Goal: Check status

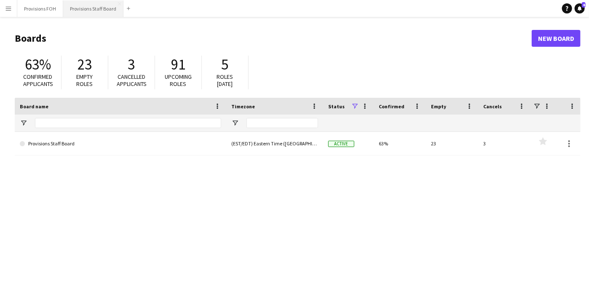
click at [76, 6] on button "Provisions Staff Board Close" at bounding box center [93, 8] width 60 height 16
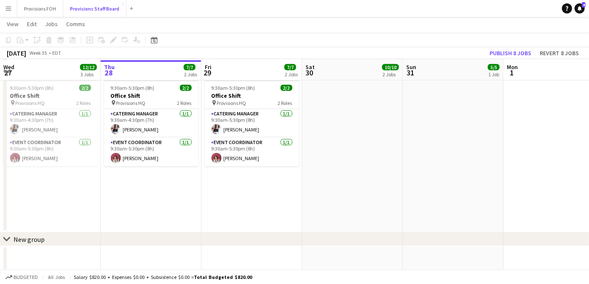
scroll to position [336, 0]
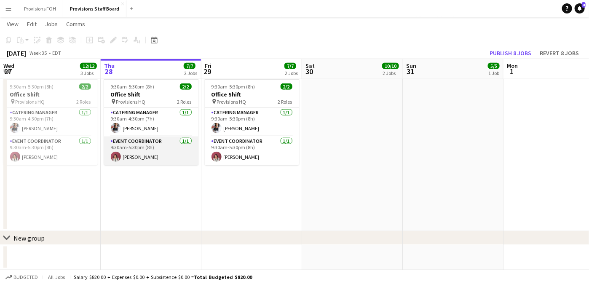
click at [136, 153] on app-card-role "Event Coordinator [DATE] 9:30am-5:30pm (8h) [PERSON_NAME]" at bounding box center [151, 151] width 94 height 29
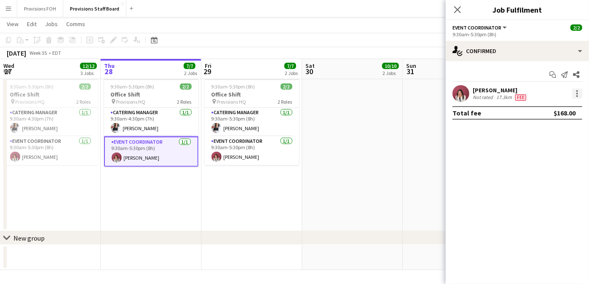
click at [573, 89] on div at bounding box center [577, 94] width 10 height 10
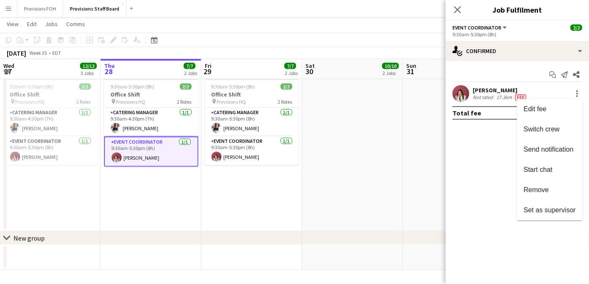
click at [146, 82] on div at bounding box center [294, 142] width 589 height 284
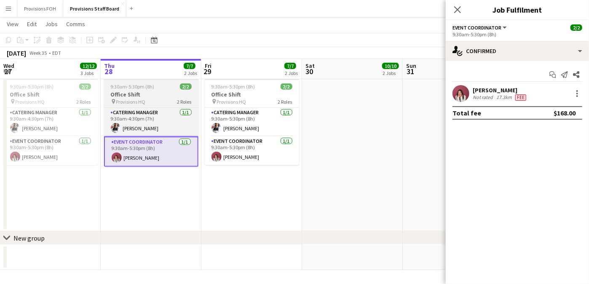
click at [148, 87] on span "9:30am-5:30pm (8h)" at bounding box center [133, 86] width 44 height 6
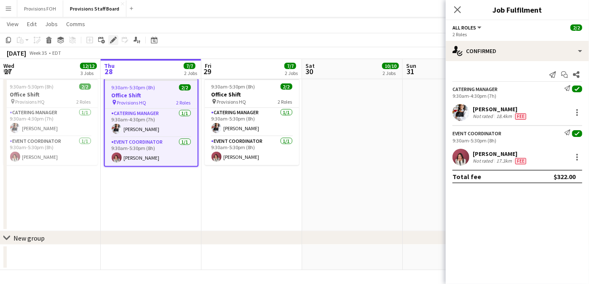
click at [113, 42] on icon at bounding box center [113, 40] width 5 height 5
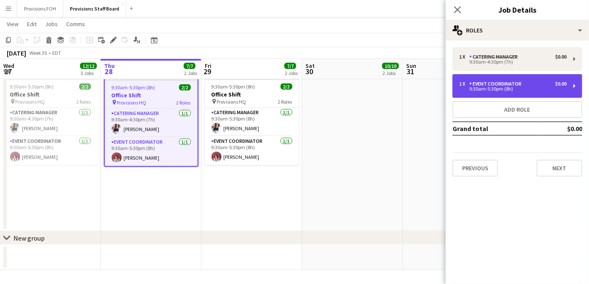
click at [492, 86] on div "Event Coordinator" at bounding box center [498, 84] width 56 height 6
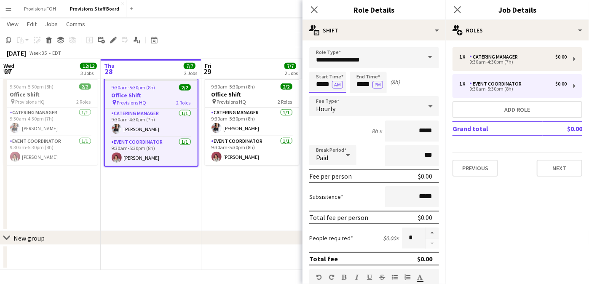
click at [324, 82] on input "*****" at bounding box center [327, 82] width 37 height 21
type input "*****"
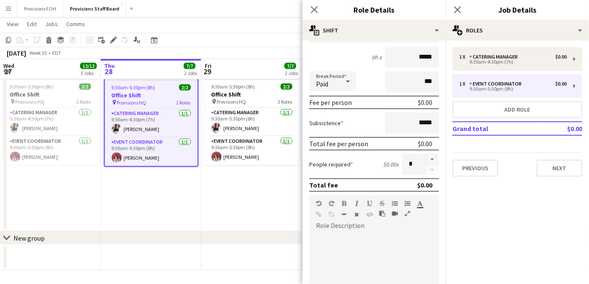
scroll to position [74, 0]
type input "****"
click at [552, 164] on button "Next" at bounding box center [560, 168] width 46 height 17
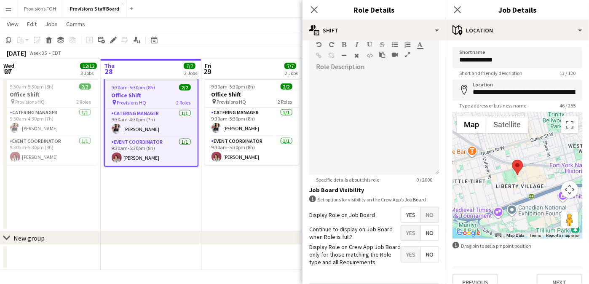
scroll to position [260, 0]
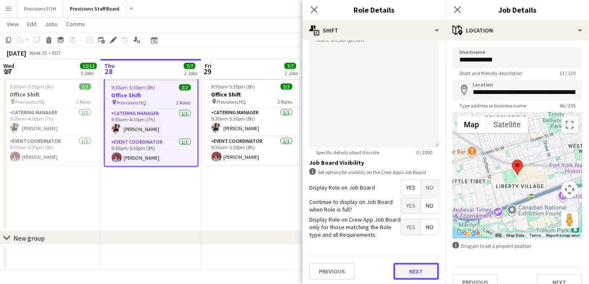
click at [410, 267] on button "Next" at bounding box center [417, 271] width 46 height 17
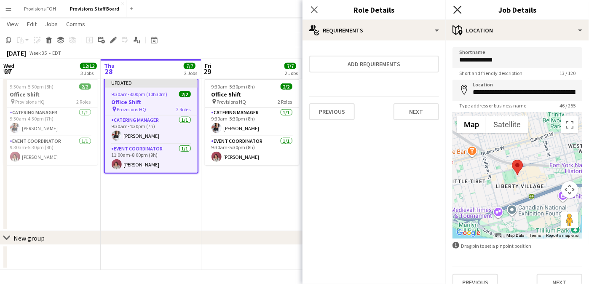
click at [456, 11] on icon at bounding box center [458, 9] width 8 height 8
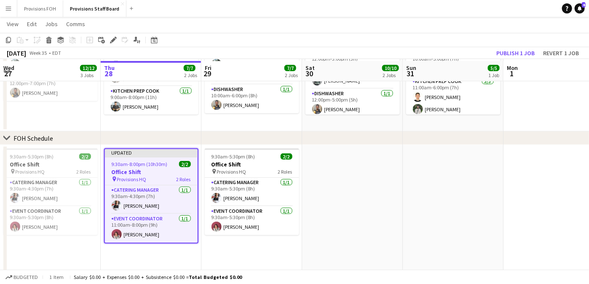
scroll to position [268, 0]
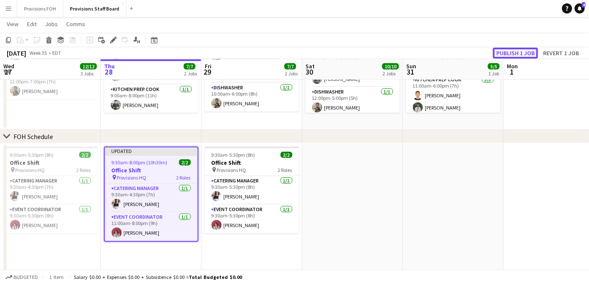
click at [501, 54] on button "Publish 1 job" at bounding box center [515, 53] width 45 height 11
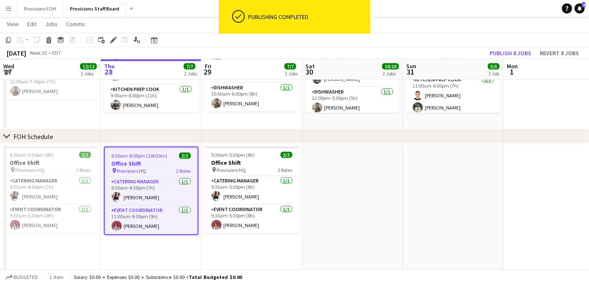
click at [432, 16] on app-navbar "Menu Boards Boards Boards All jobs Status Workforce Workforce My Workforce Recr…" at bounding box center [294, 8] width 589 height 17
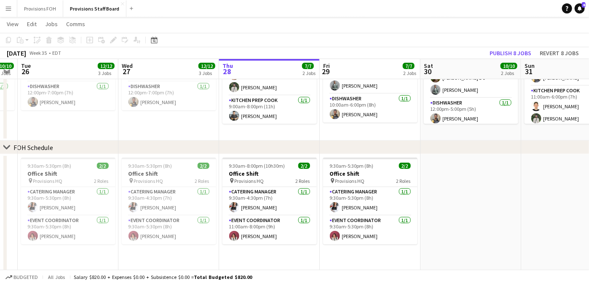
scroll to position [0, 256]
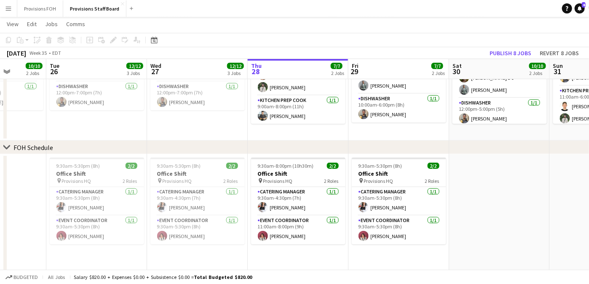
click at [8, 7] on app-icon "Menu" at bounding box center [8, 8] width 7 height 7
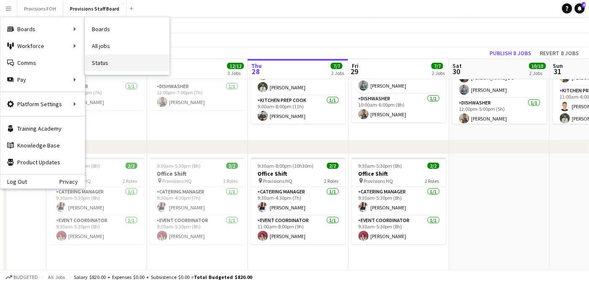
click at [103, 57] on link "Status" at bounding box center [127, 62] width 84 height 17
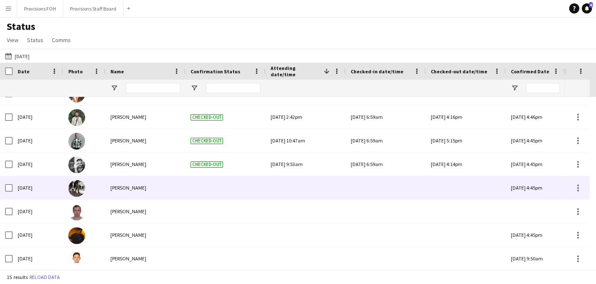
scroll to position [40, 0]
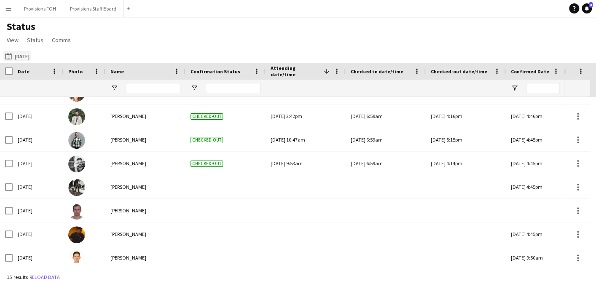
click at [19, 56] on button "[DATE] to [DATE] [DATE]" at bounding box center [17, 56] width 28 height 10
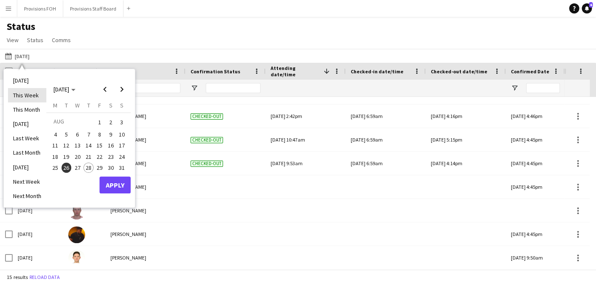
click at [16, 92] on li "This Week" at bounding box center [27, 95] width 38 height 14
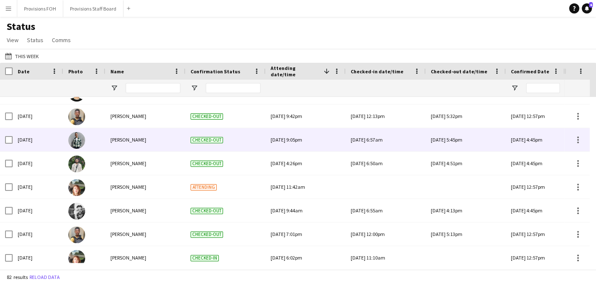
scroll to position [0, 0]
